Goal: Information Seeking & Learning: Learn about a topic

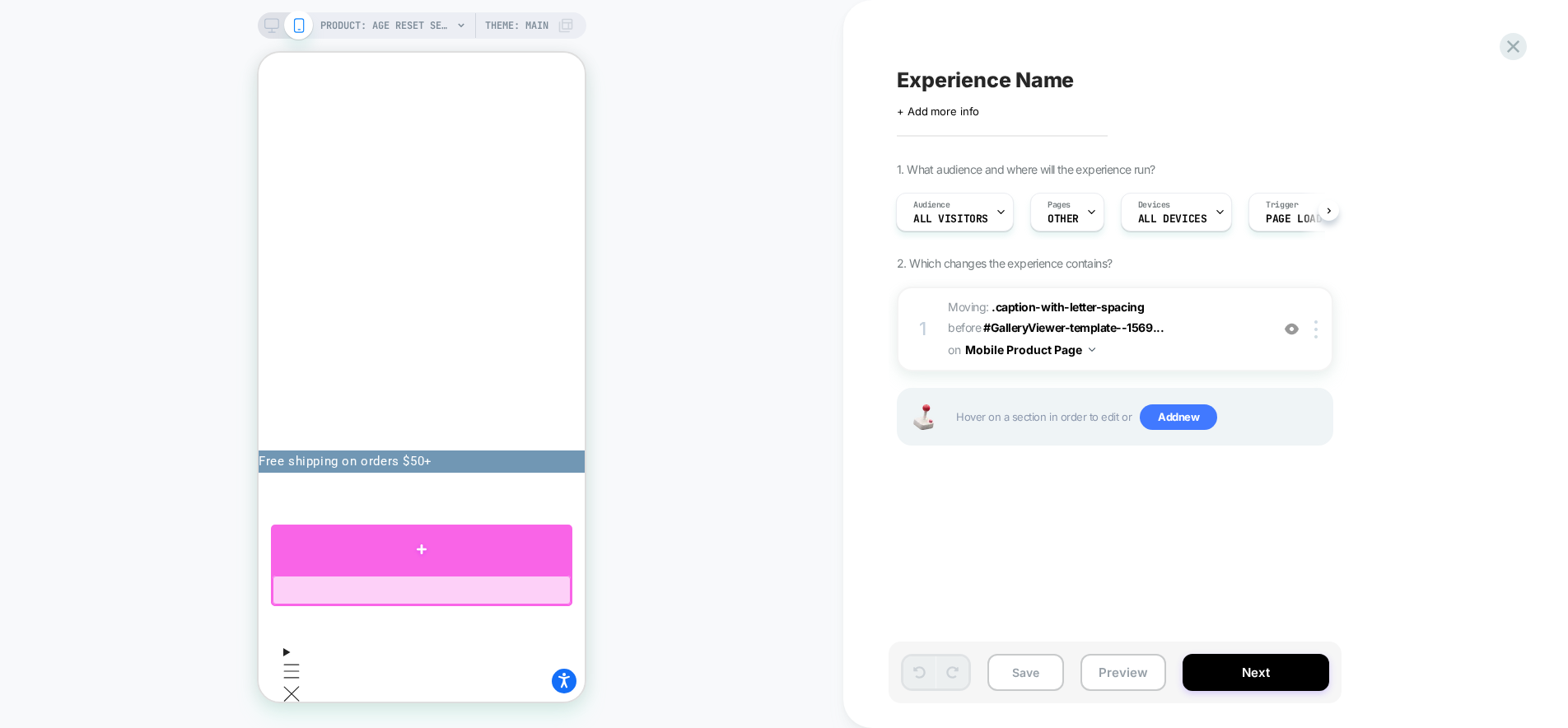
click at [422, 554] on div at bounding box center [422, 549] width 301 height 49
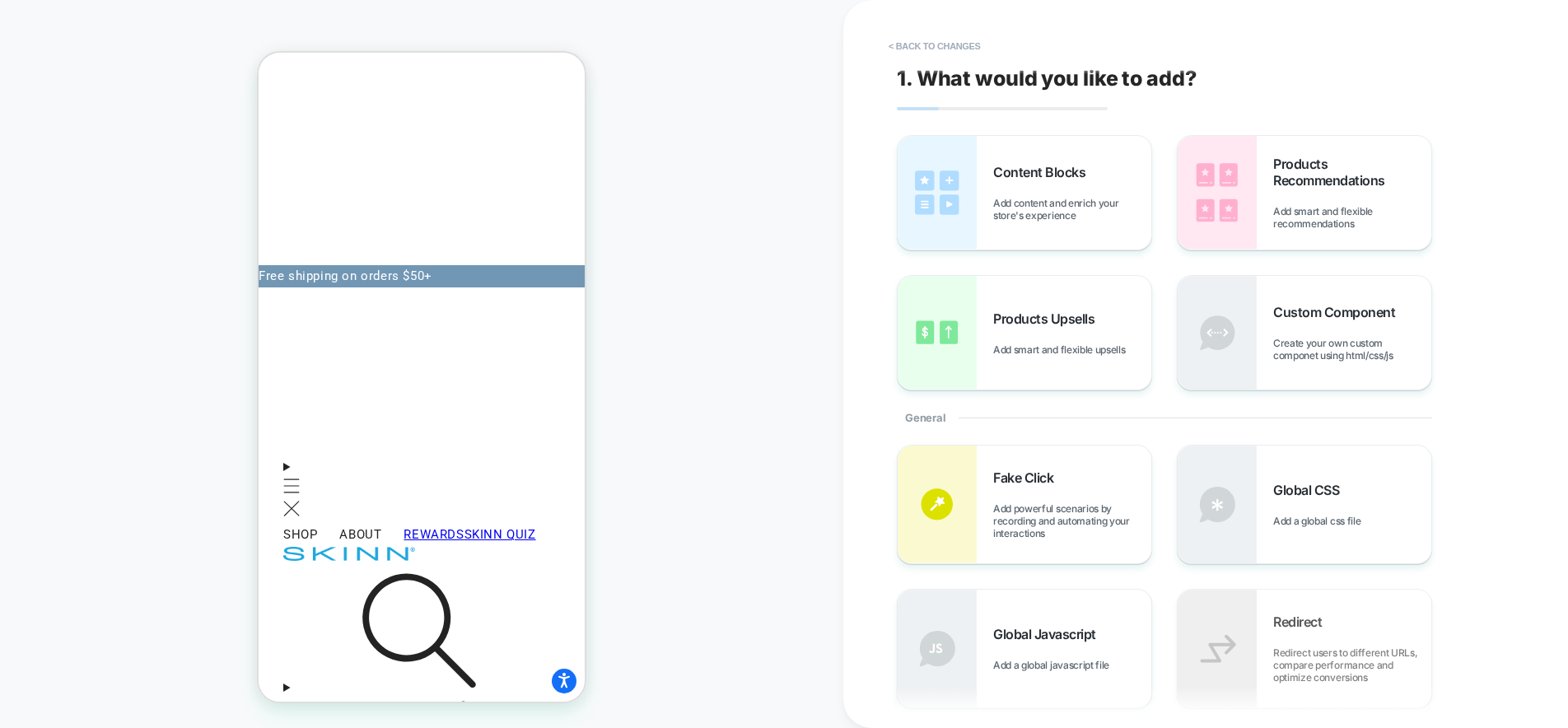
scroll to position [215, 0]
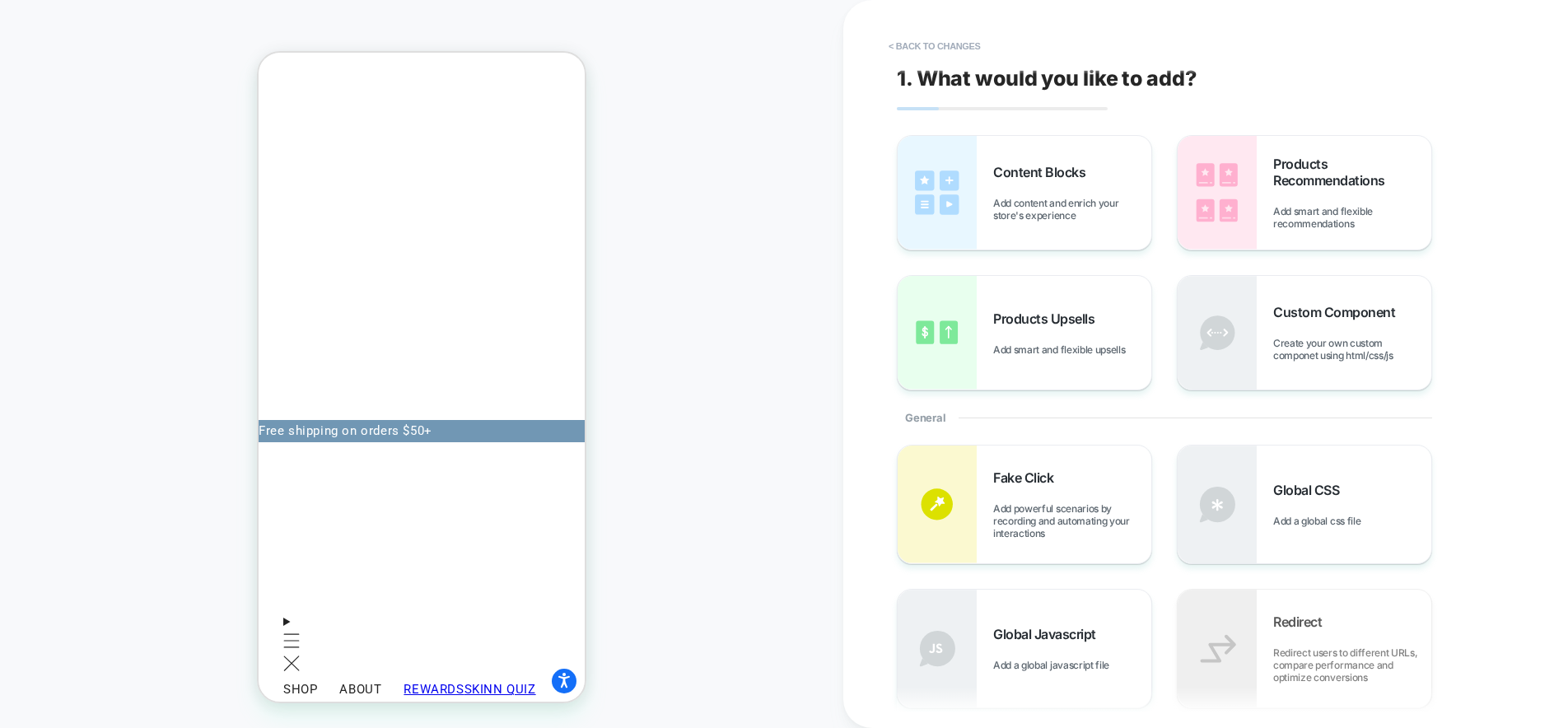
scroll to position [0, 0]
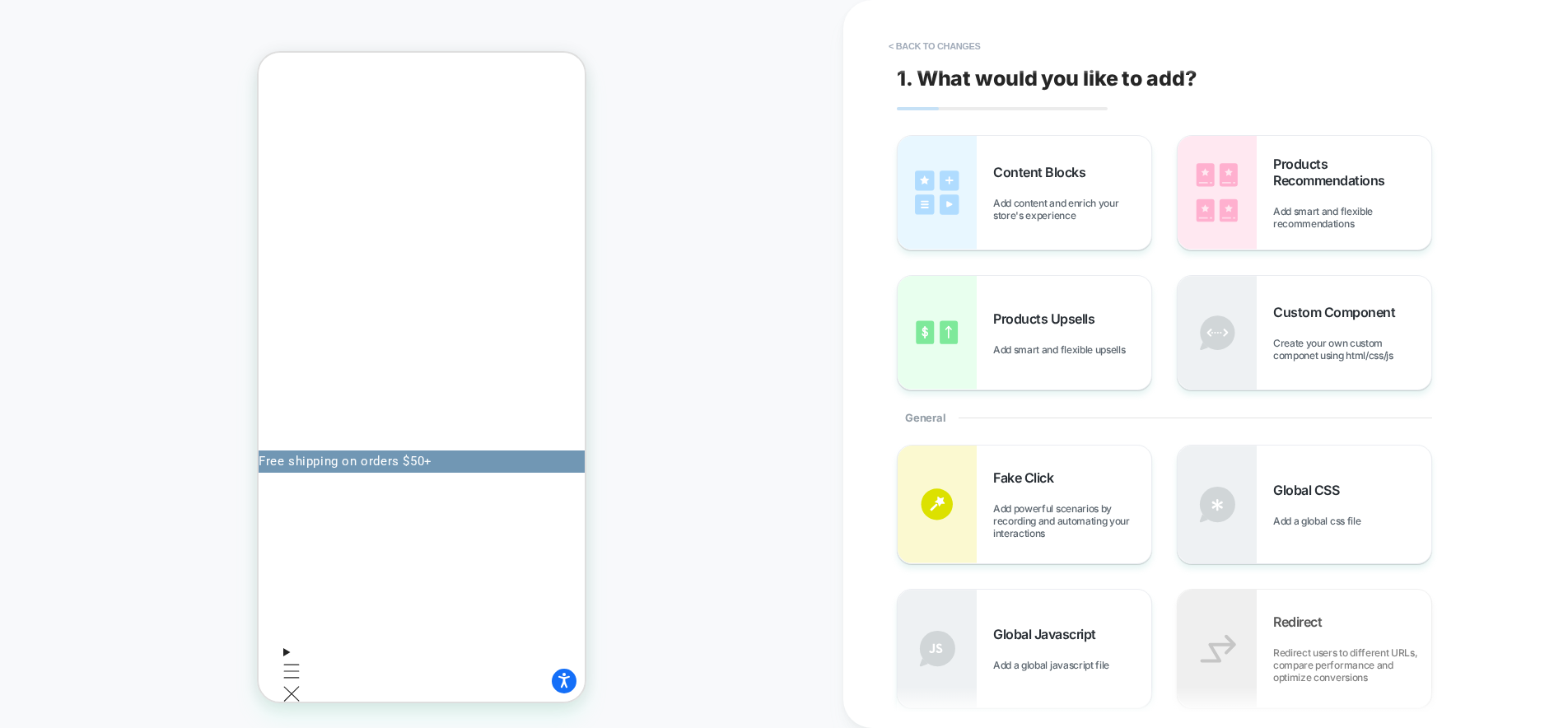
click at [723, 407] on div "PRODUCT: Age Reset Serum Intensive [deep wrinkle protocol with frc] PRODUCT: Ag…" at bounding box center [422, 363] width 843 height 694
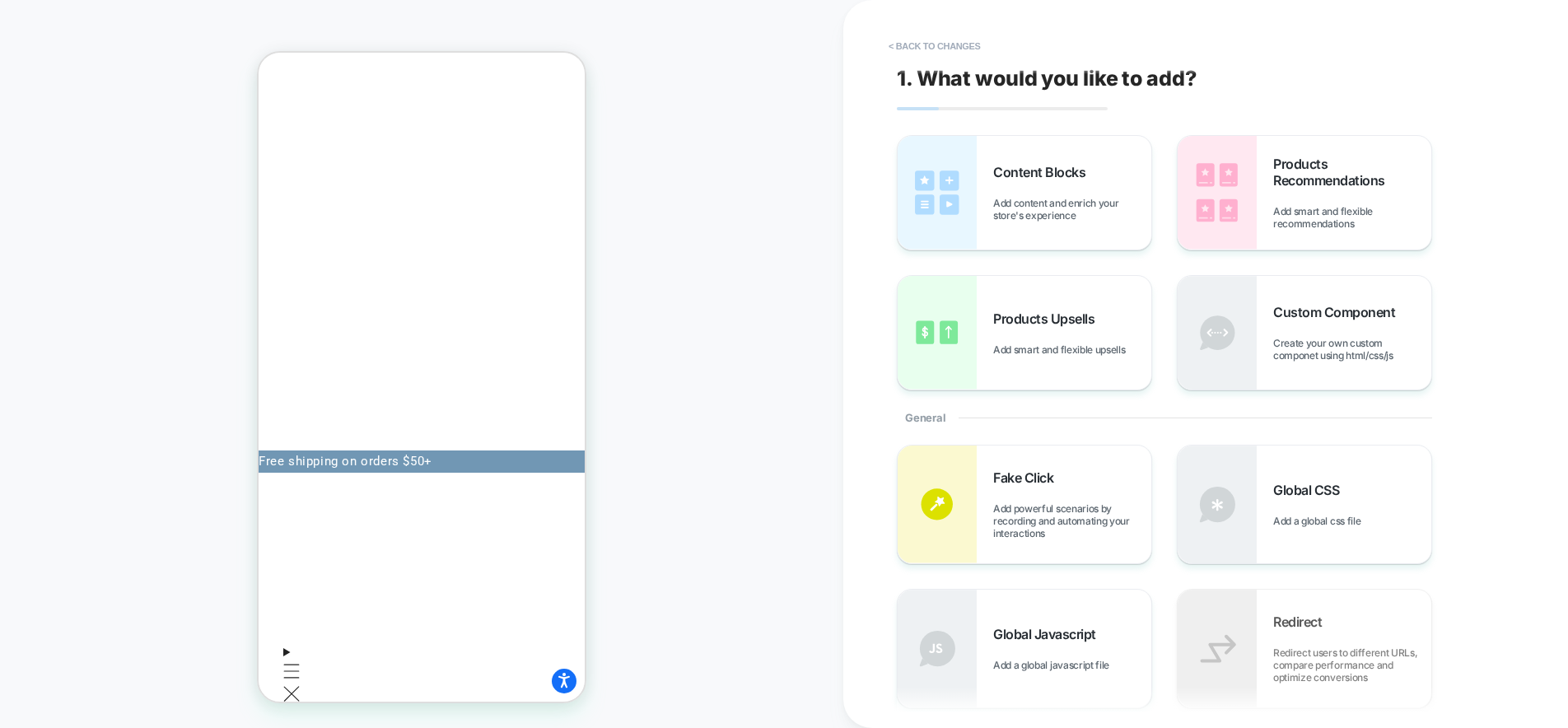
click at [789, 432] on div "PRODUCT: Age Reset Serum Intensive [deep wrinkle protocol with frc] PRODUCT: Ag…" at bounding box center [422, 363] width 843 height 694
